Goal: Transaction & Acquisition: Download file/media

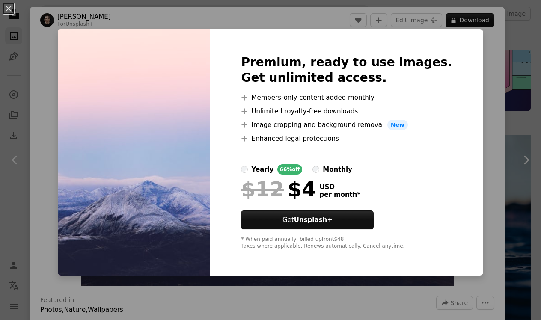
scroll to position [93, 0]
click at [208, 215] on img at bounding box center [134, 152] width 152 height 247
click at [252, 225] on div "Premium, ready to use images. Get unlimited access. A plus sign Members-only co…" at bounding box center [346, 152] width 273 height 247
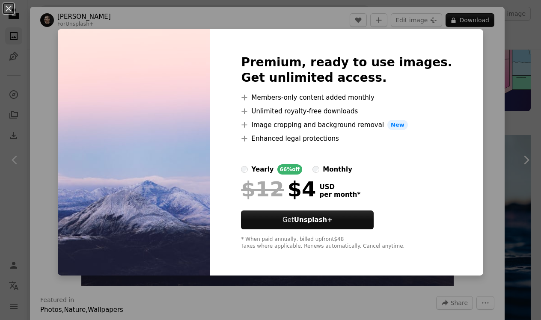
click at [489, 18] on div "An X shape Premium, ready to use images. Get unlimited access. A plus sign Memb…" at bounding box center [270, 160] width 541 height 320
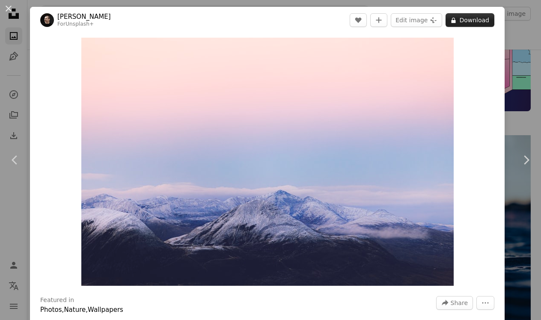
click at [477, 20] on button "A lock Download" at bounding box center [470, 20] width 49 height 14
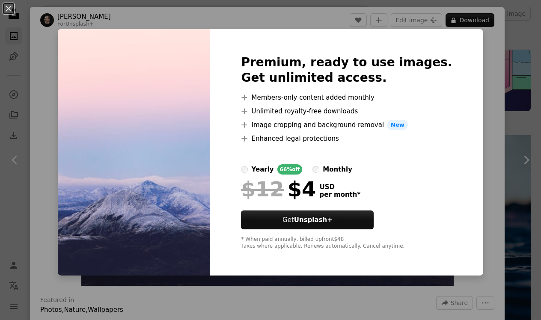
click at [210, 130] on img at bounding box center [134, 152] width 152 height 247
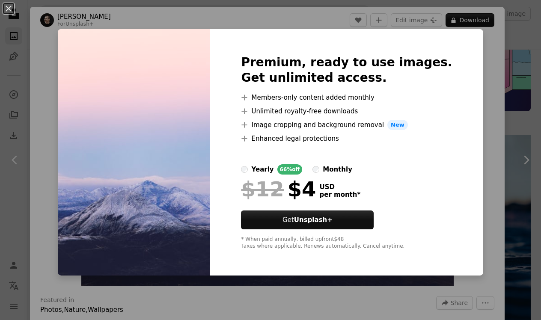
click at [113, 179] on img at bounding box center [134, 152] width 152 height 247
click at [84, 166] on img at bounding box center [134, 152] width 152 height 247
click at [64, 163] on div "An X shape Premium, ready to use images. Get unlimited access. A plus sign Memb…" at bounding box center [270, 160] width 541 height 320
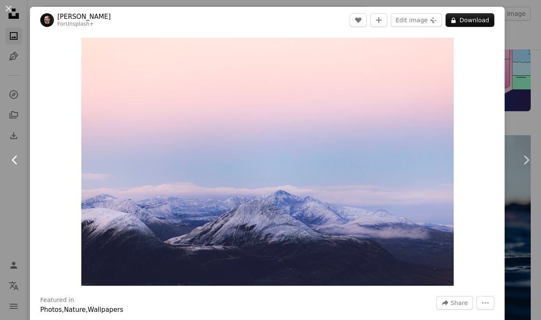
click at [10, 162] on icon "Chevron left" at bounding box center [15, 160] width 14 height 14
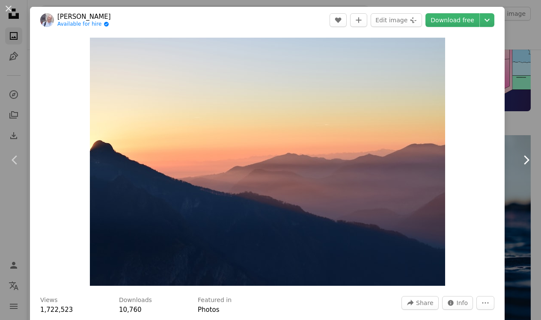
click at [521, 165] on icon "Chevron right" at bounding box center [527, 160] width 14 height 14
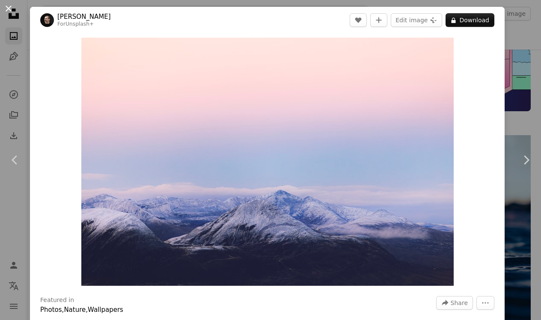
click at [10, 12] on button "An X shape" at bounding box center [8, 8] width 10 height 10
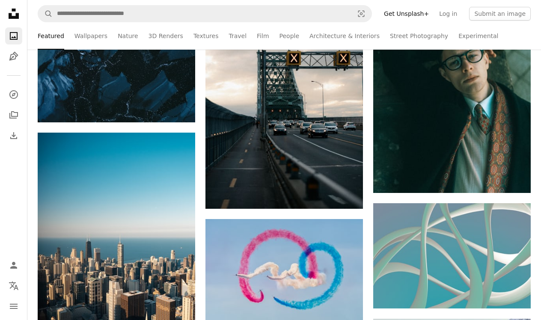
scroll to position [5537, 0]
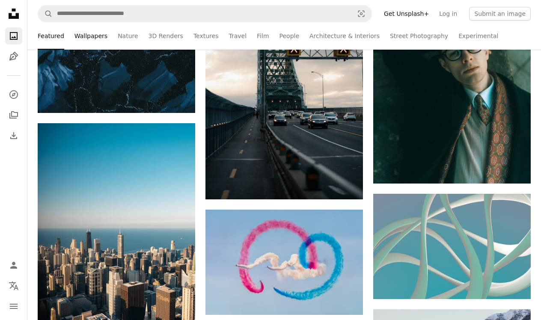
click at [79, 36] on link "Wallpapers" at bounding box center [91, 35] width 33 height 27
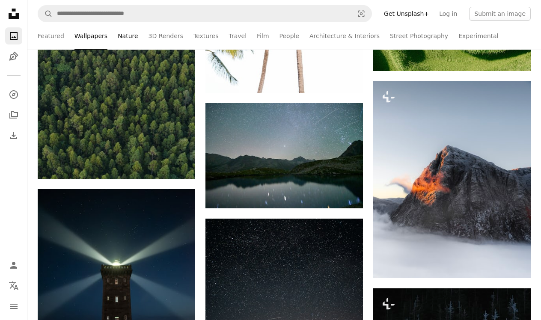
scroll to position [7484, 0]
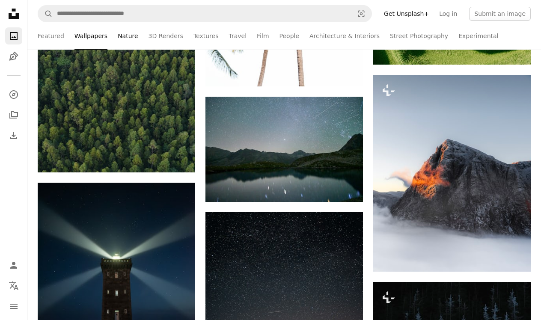
click at [126, 38] on link "Nature" at bounding box center [128, 35] width 20 height 27
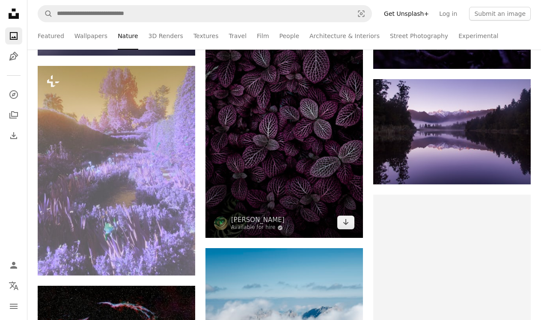
scroll to position [2170, 0]
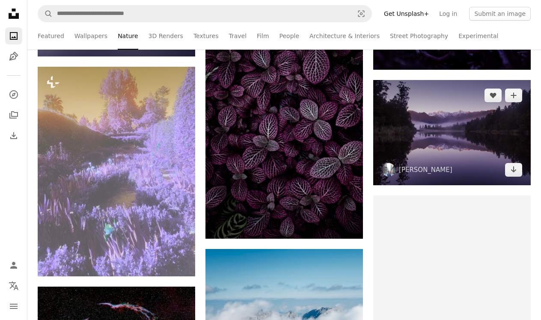
click at [418, 128] on img at bounding box center [452, 132] width 158 height 105
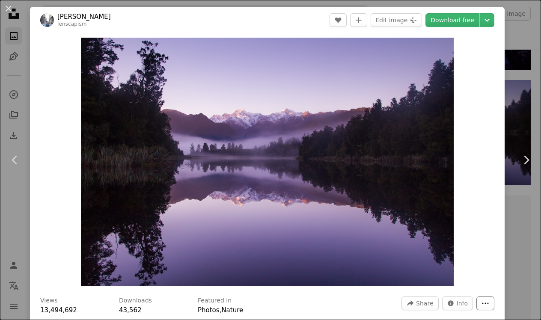
click at [490, 304] on icon "More Actions" at bounding box center [486, 304] width 8 height 8
click at [446, 222] on dialog "An X shape Chevron left Chevron right Jingwei Ke lenscapism A heart A plus sign…" at bounding box center [270, 160] width 541 height 320
click at [454, 304] on icon "Stats about this image" at bounding box center [451, 304] width 6 height 6
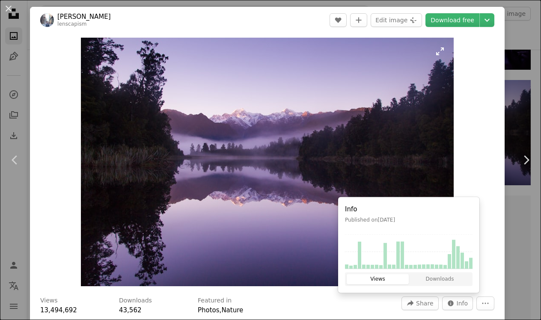
click at [324, 231] on img "Zoom in on this image" at bounding box center [267, 162] width 373 height 249
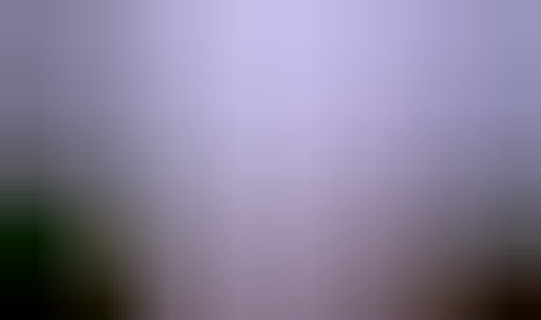
scroll to position [21, 0]
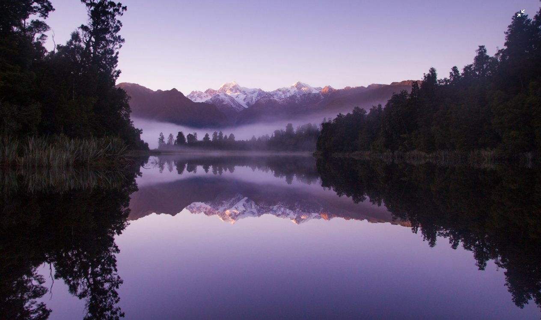
click at [403, 158] on img "Zoom out on this image" at bounding box center [271, 159] width 542 height 361
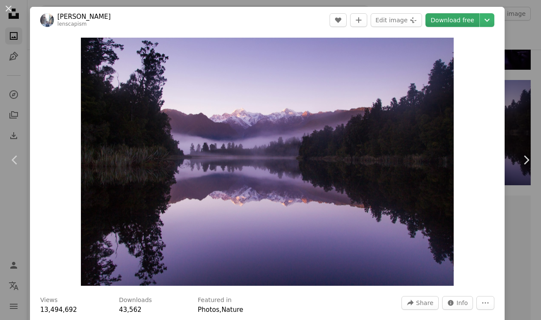
click at [466, 15] on link "Download free" at bounding box center [453, 20] width 54 height 14
